Goal: Task Accomplishment & Management: Manage account settings

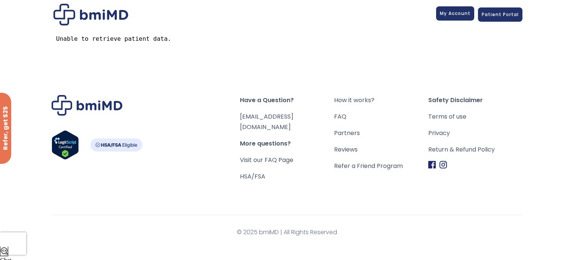
click at [446, 18] on link "My Account" at bounding box center [455, 13] width 38 height 14
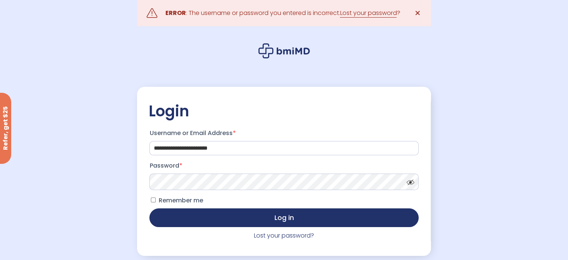
scroll to position [3571, 0]
click at [173, 193] on form "**********" at bounding box center [283, 183] width 271 height 115
click at [149, 208] on button "Log in" at bounding box center [283, 217] width 269 height 19
click at [409, 180] on span at bounding box center [408, 180] width 11 height 6
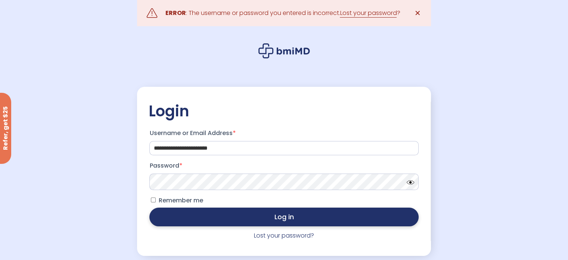
click at [204, 219] on button "Log in" at bounding box center [283, 216] width 269 height 19
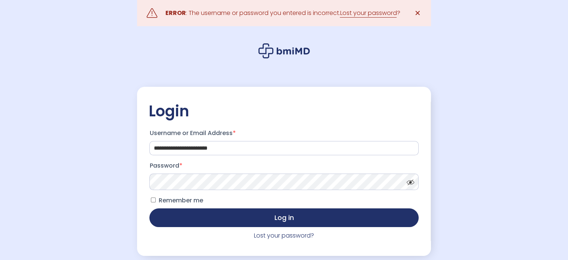
scroll to position [3571, 0]
click at [355, 15] on link "Lost your password" at bounding box center [368, 13] width 57 height 9
